Goal: Go to known website: Go to known website

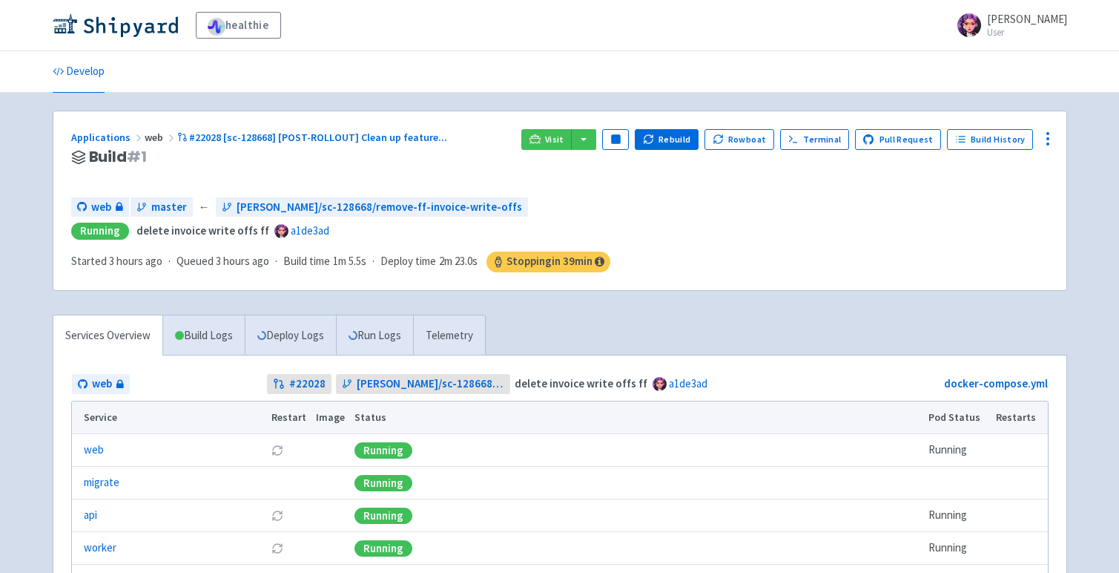
scroll to position [19, 0]
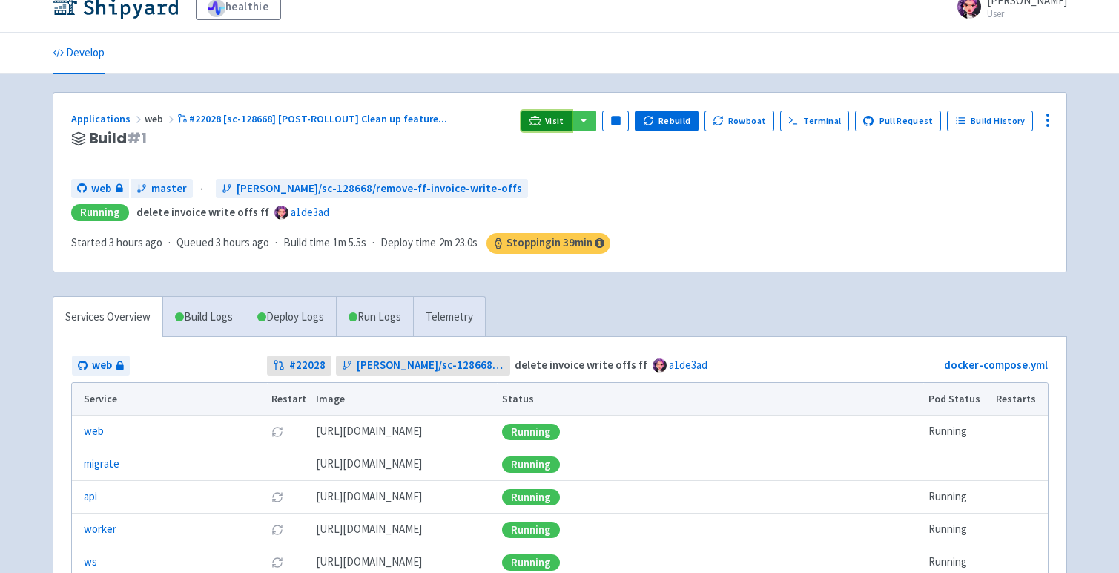
click at [564, 119] on span "Visit" at bounding box center [554, 121] width 19 height 12
